Goal: Information Seeking & Learning: Learn about a topic

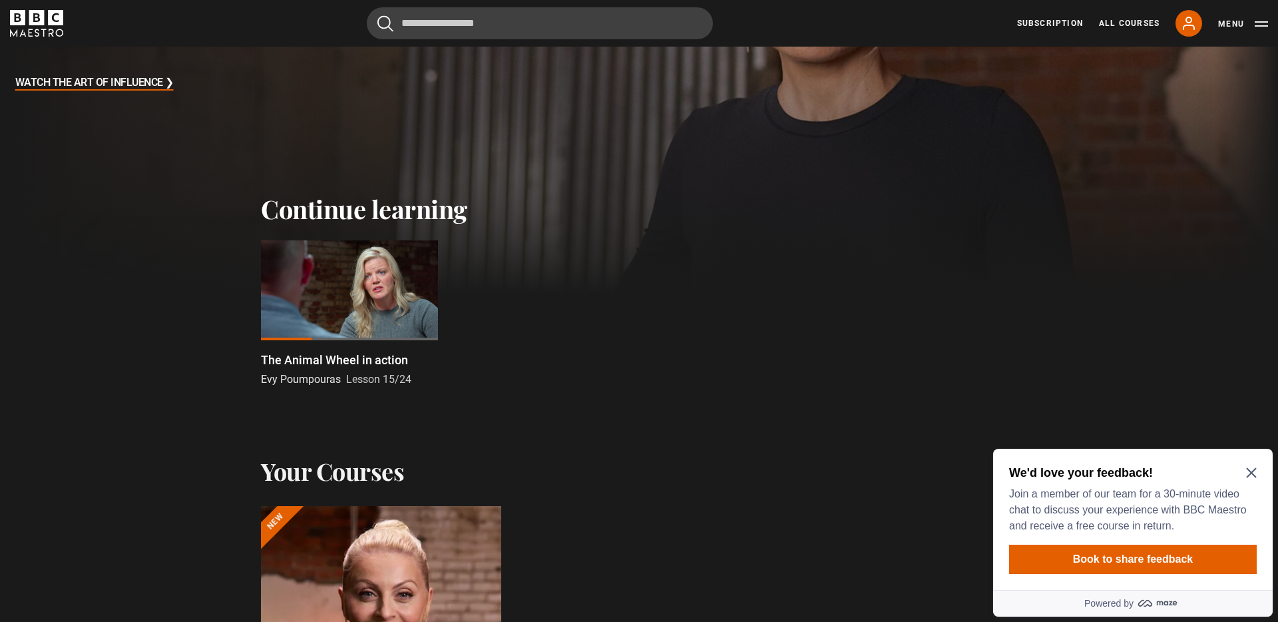
click at [338, 311] on div at bounding box center [349, 290] width 177 height 100
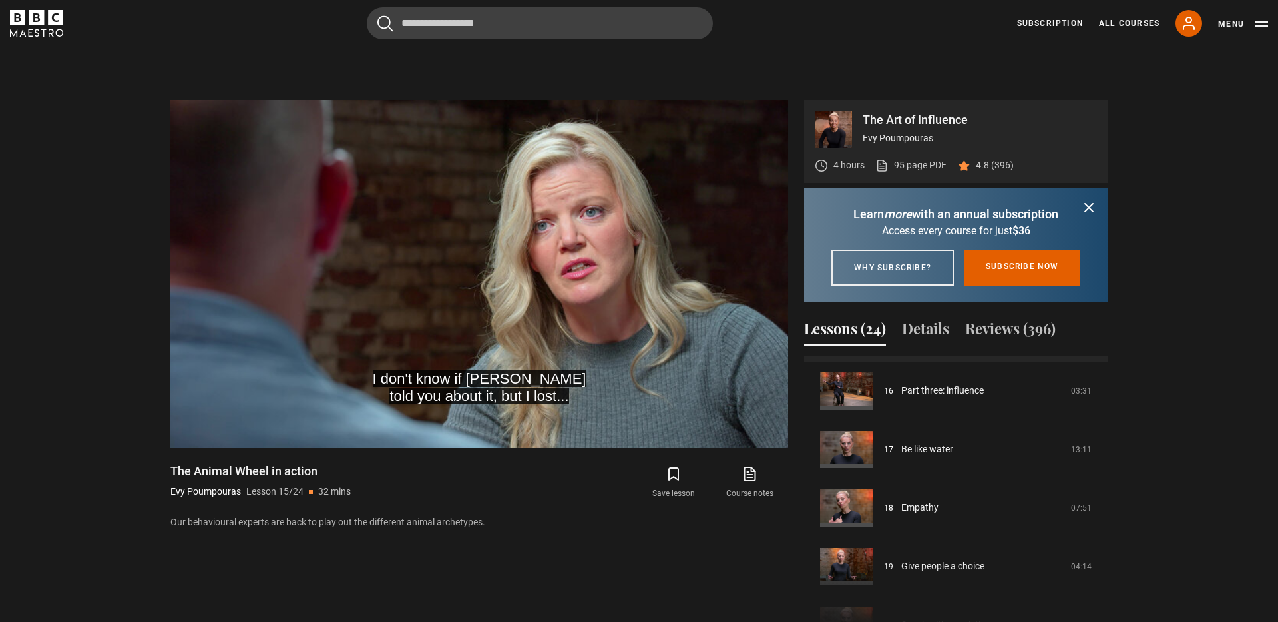
scroll to position [589, 0]
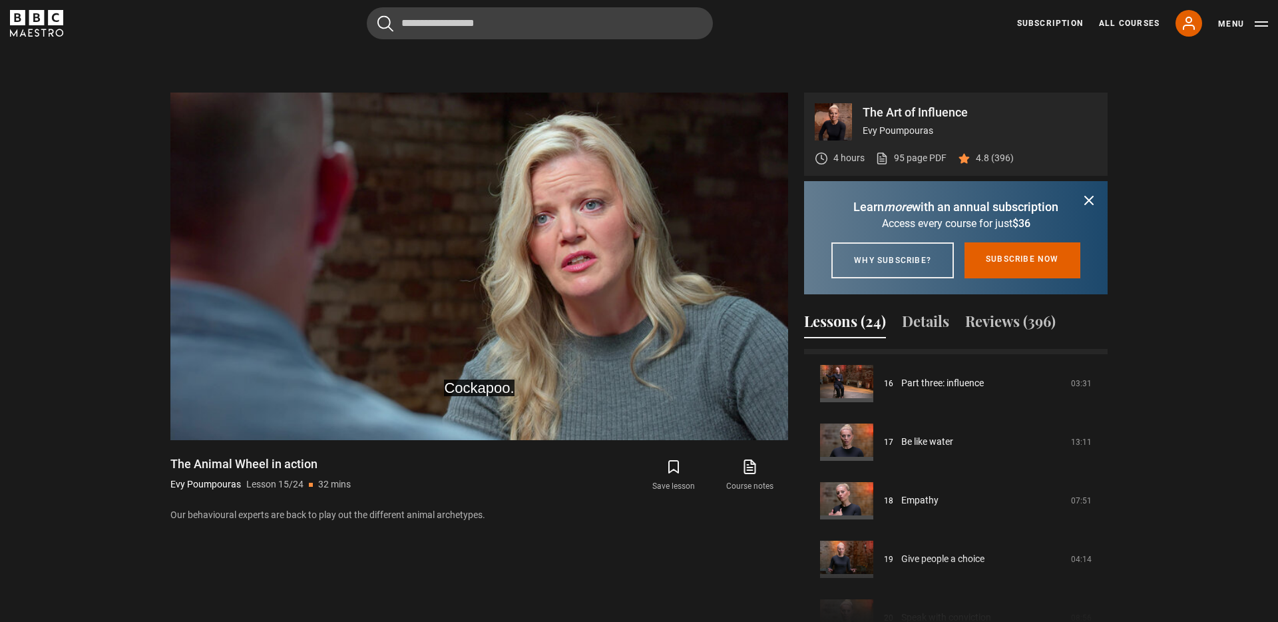
click at [1091, 200] on icon "submit" at bounding box center [1089, 200] width 16 height 16
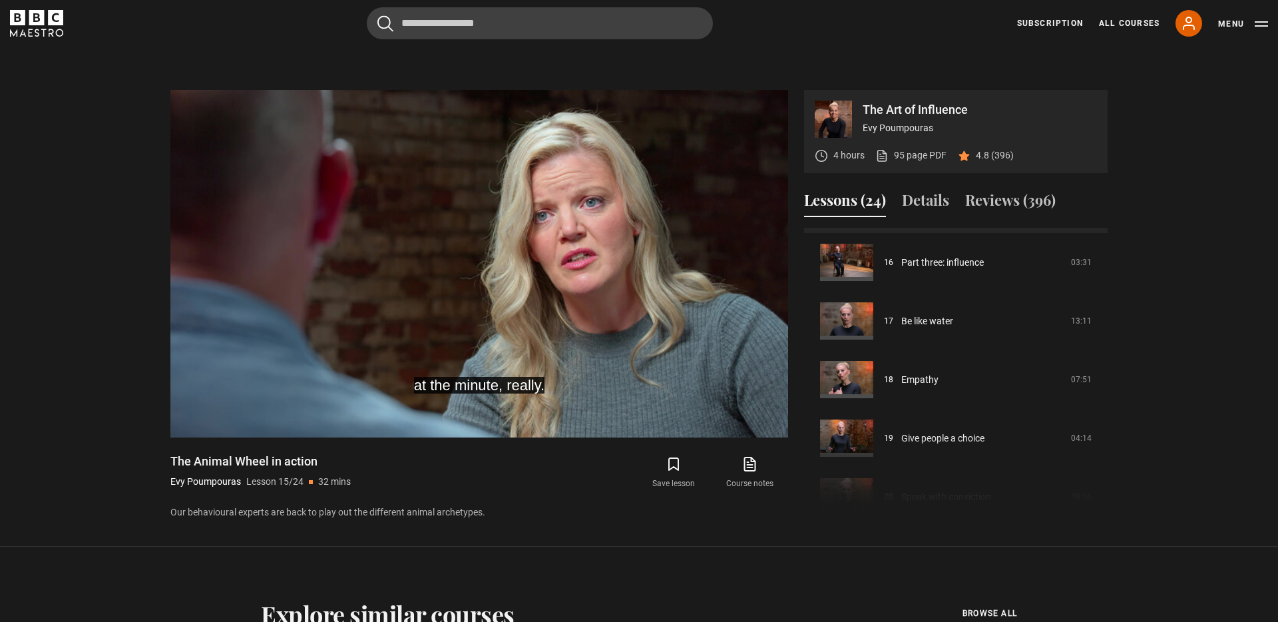
scroll to position [592, 0]
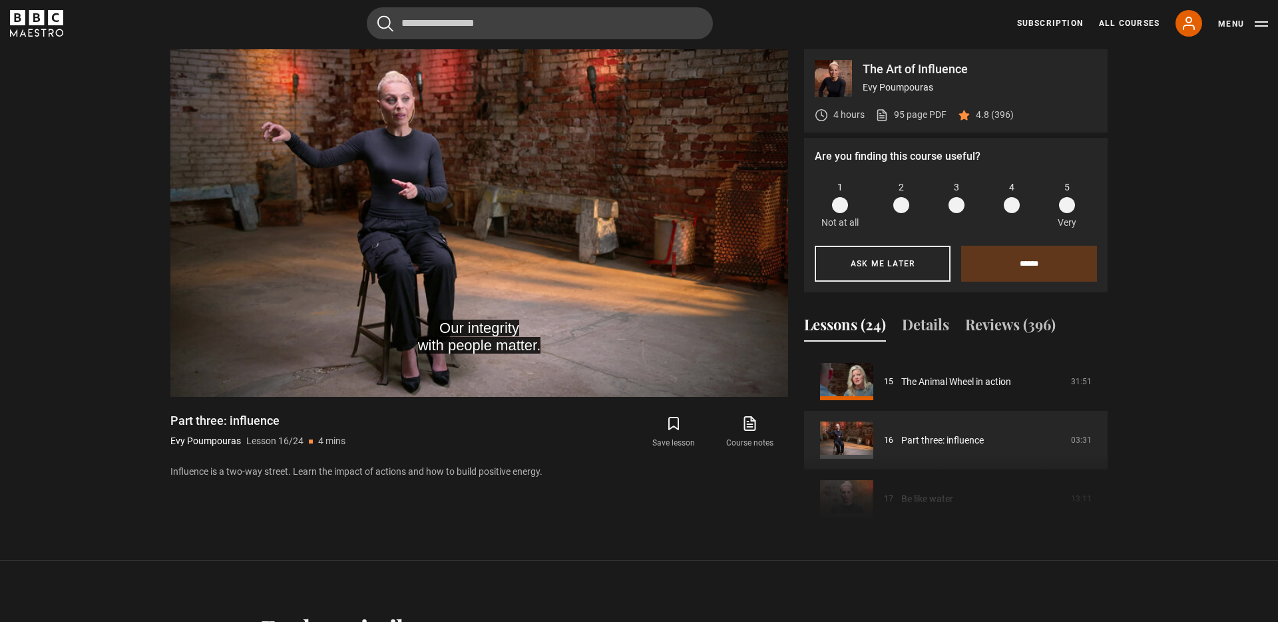
scroll to position [631, 0]
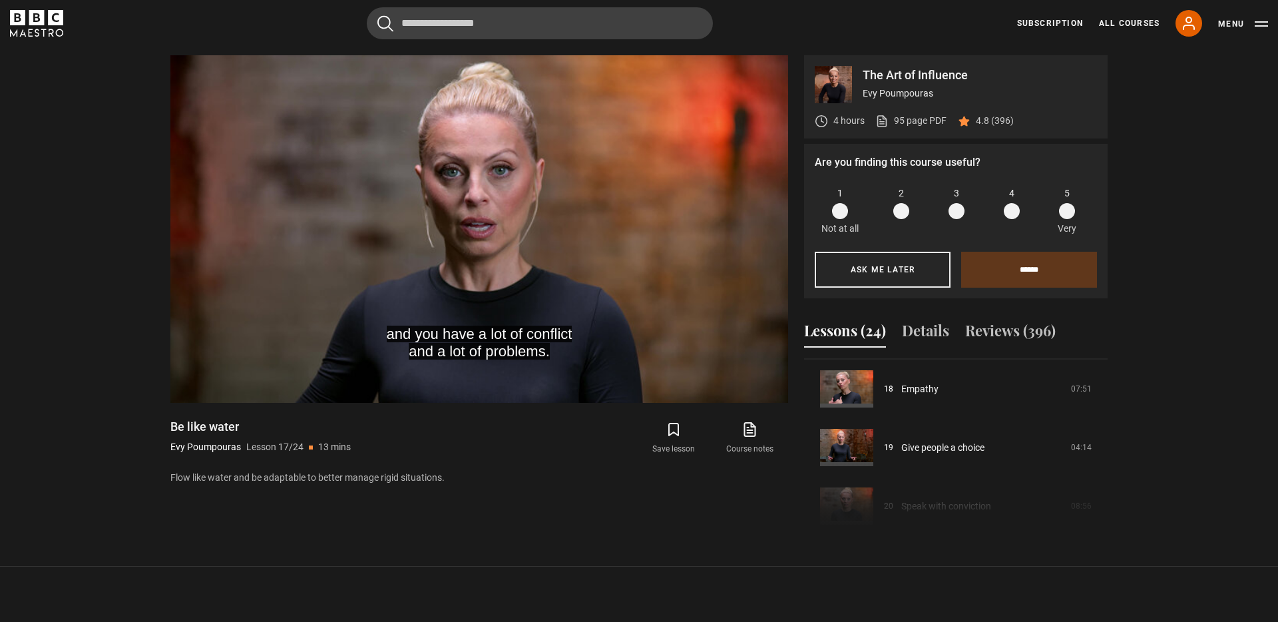
scroll to position [629, 0]
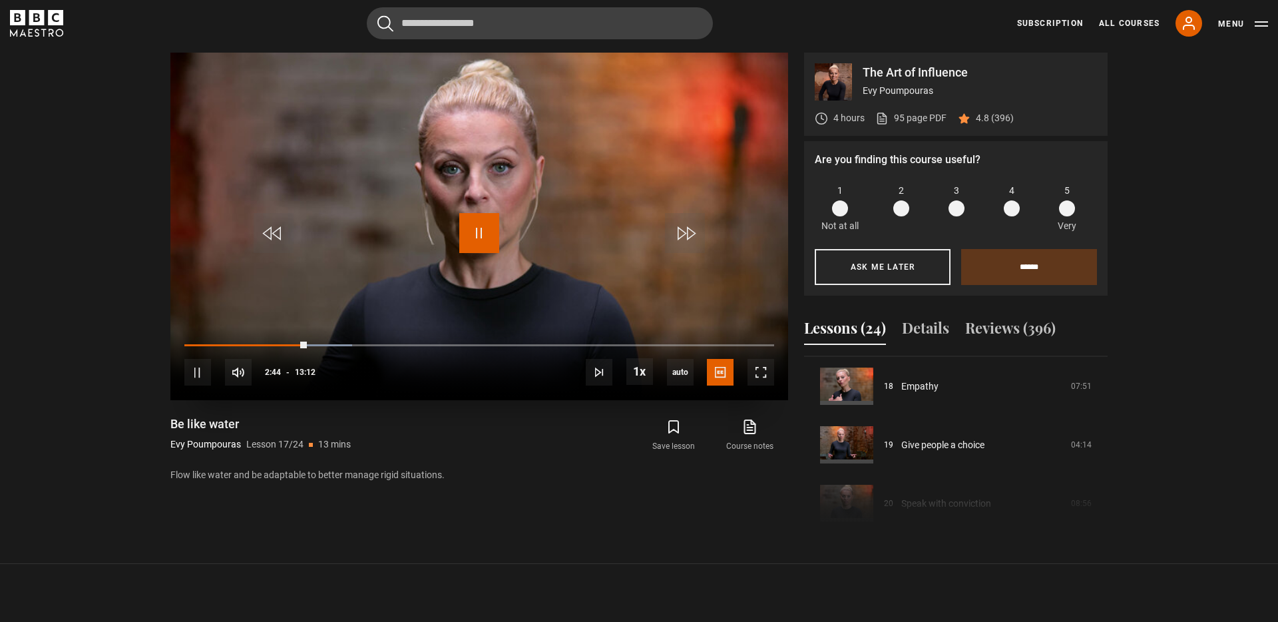
click at [480, 233] on span "Video Player" at bounding box center [479, 233] width 40 height 40
click at [482, 231] on span "Video Player" at bounding box center [479, 233] width 40 height 40
click at [1066, 209] on span at bounding box center [1067, 208] width 16 height 16
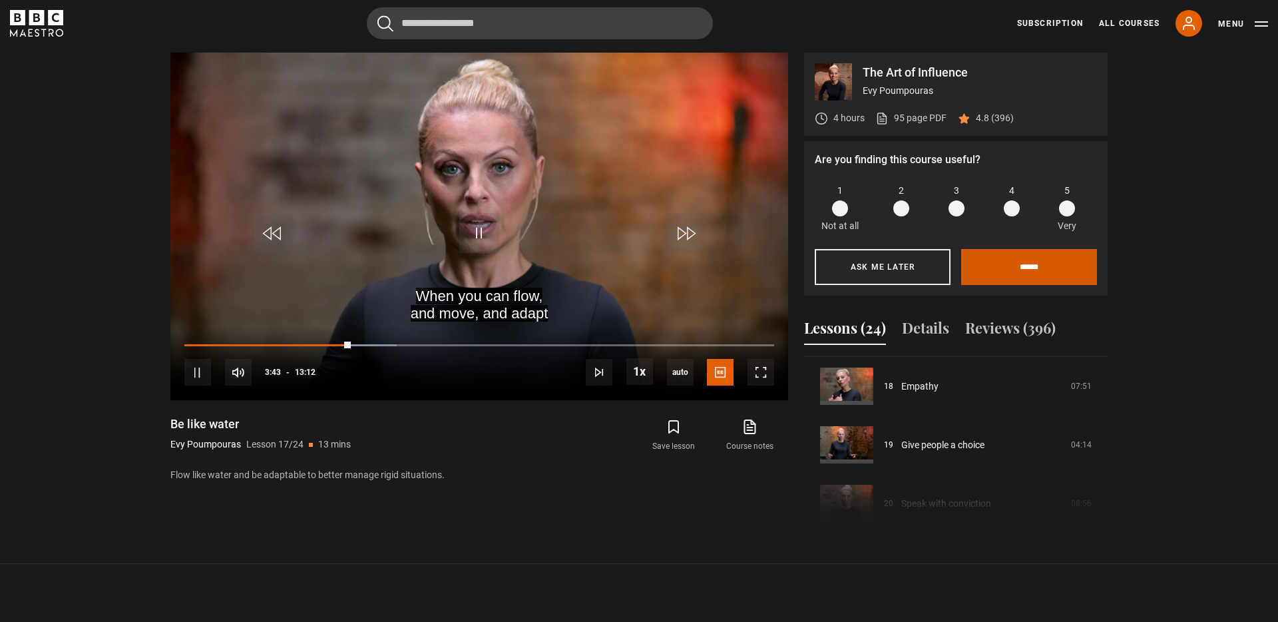
click at [1051, 274] on input "******" at bounding box center [1029, 267] width 136 height 36
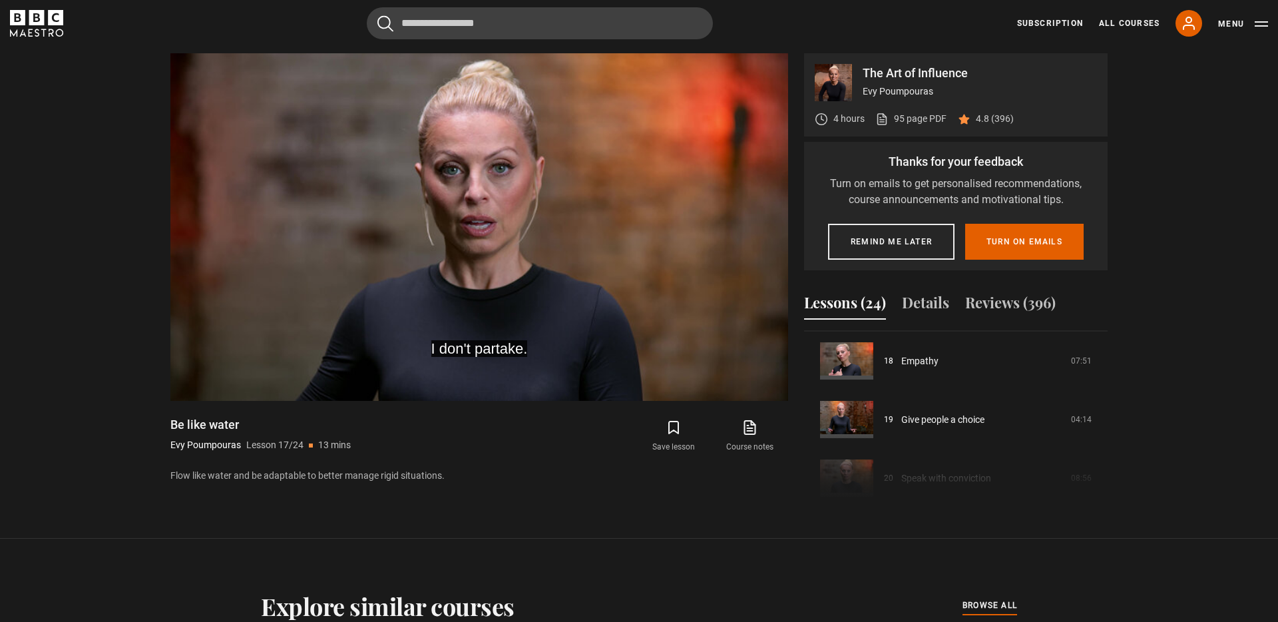
scroll to position [628, 0]
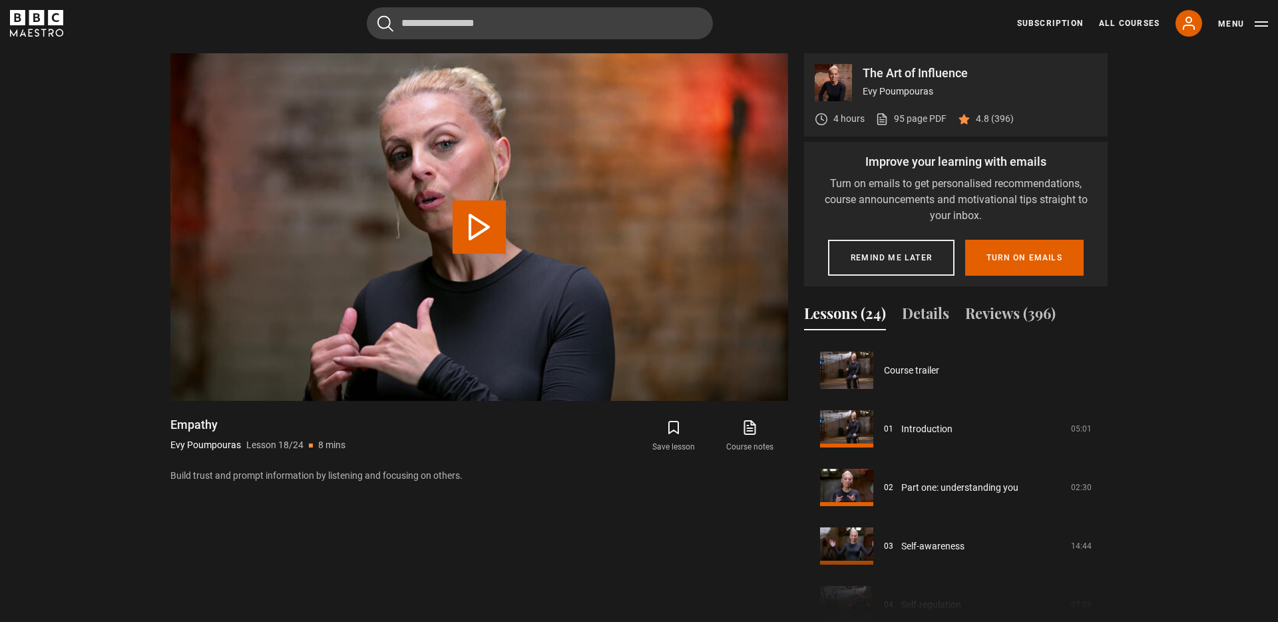
scroll to position [996, 0]
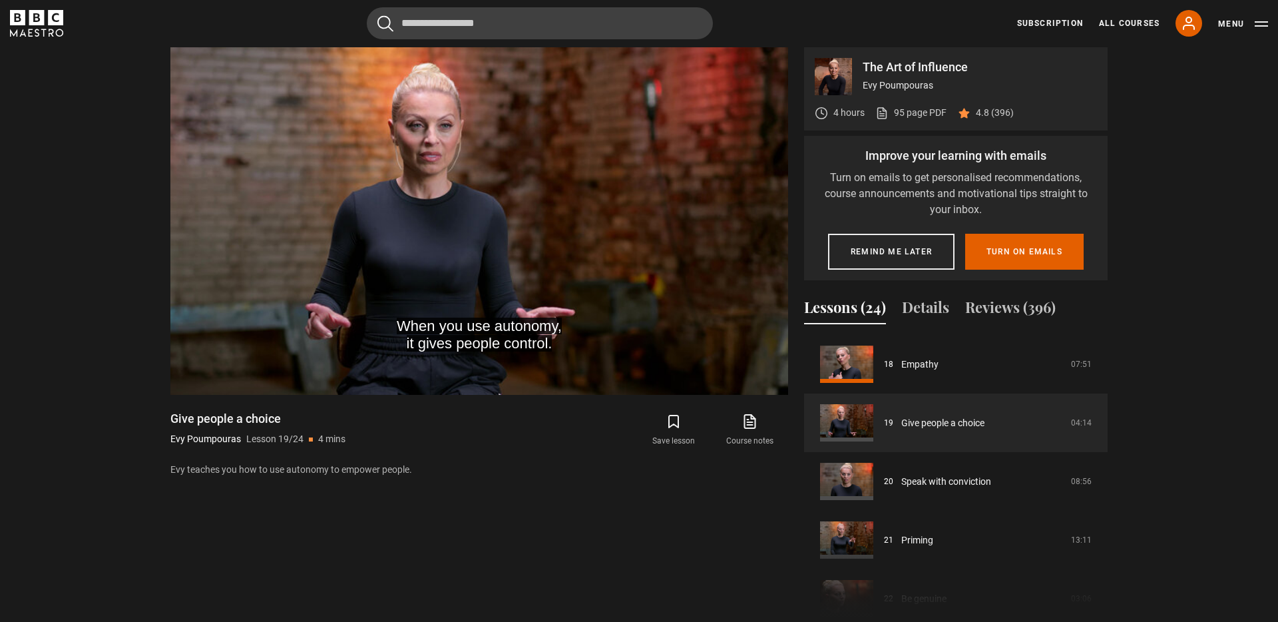
scroll to position [630, 0]
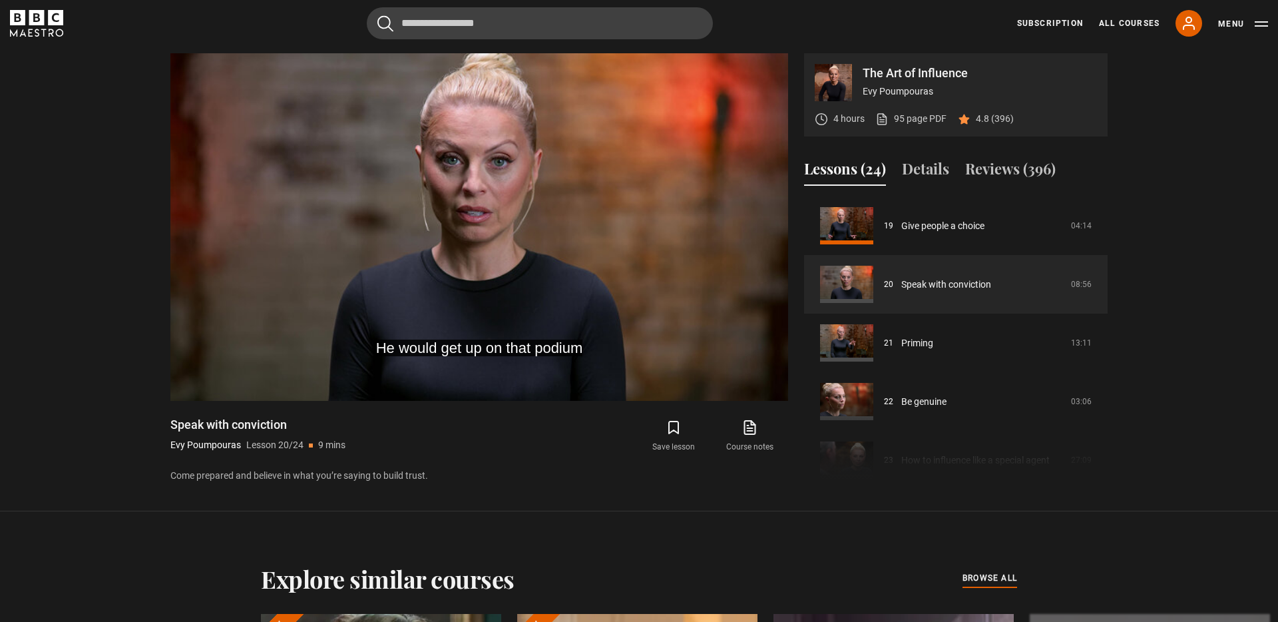
scroll to position [1113, 0]
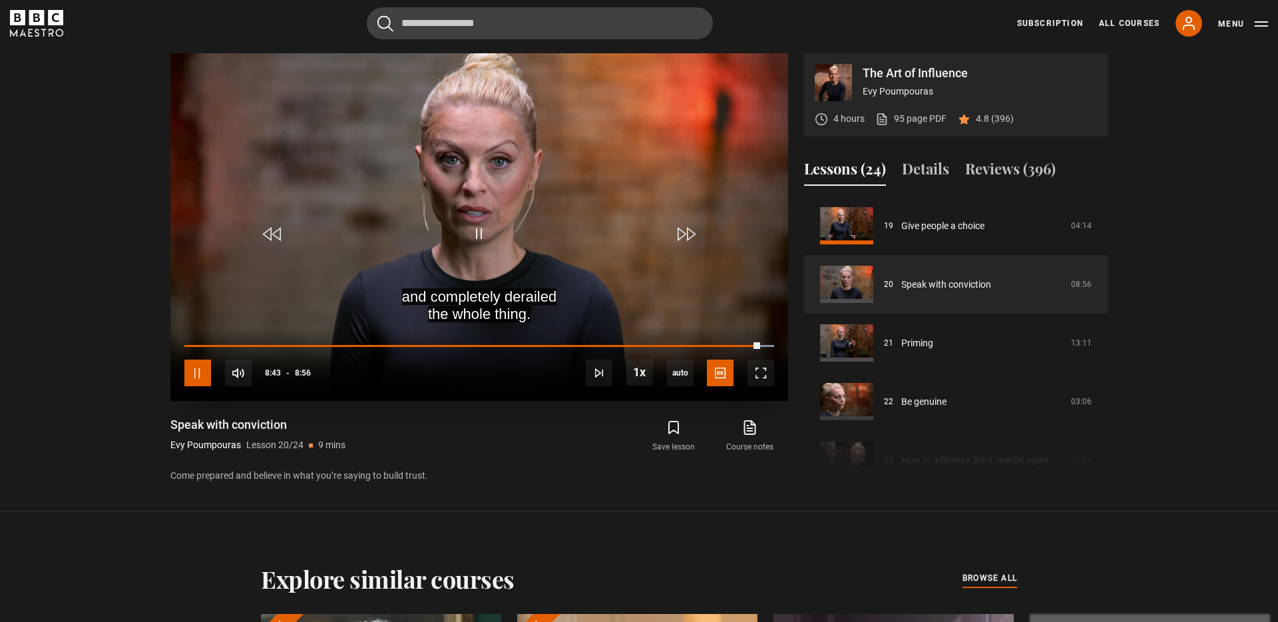
click at [188, 379] on span "Video Player" at bounding box center [197, 372] width 27 height 27
